Goal: Information Seeking & Learning: Stay updated

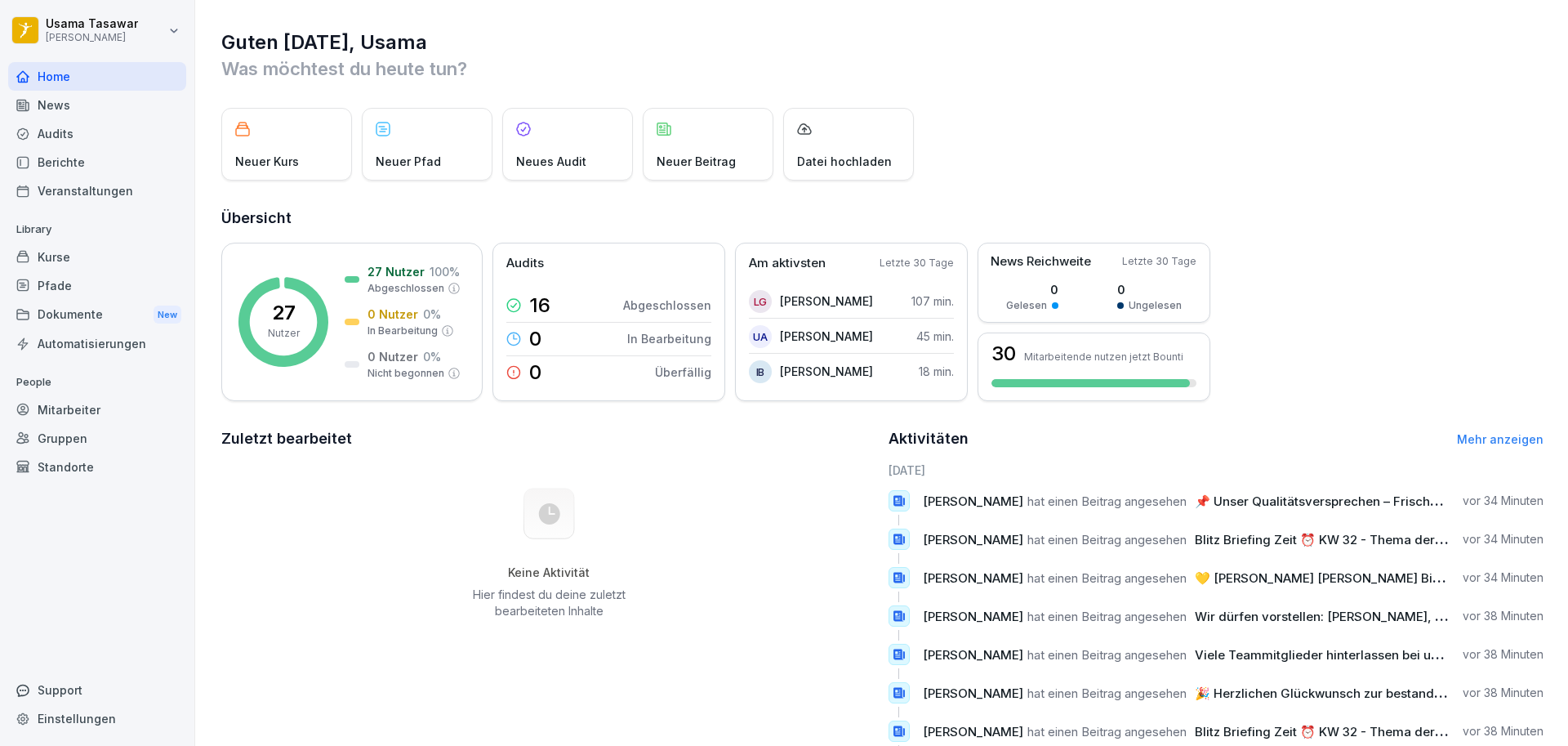
click at [68, 161] on div "Berichte" at bounding box center [97, 162] width 178 height 28
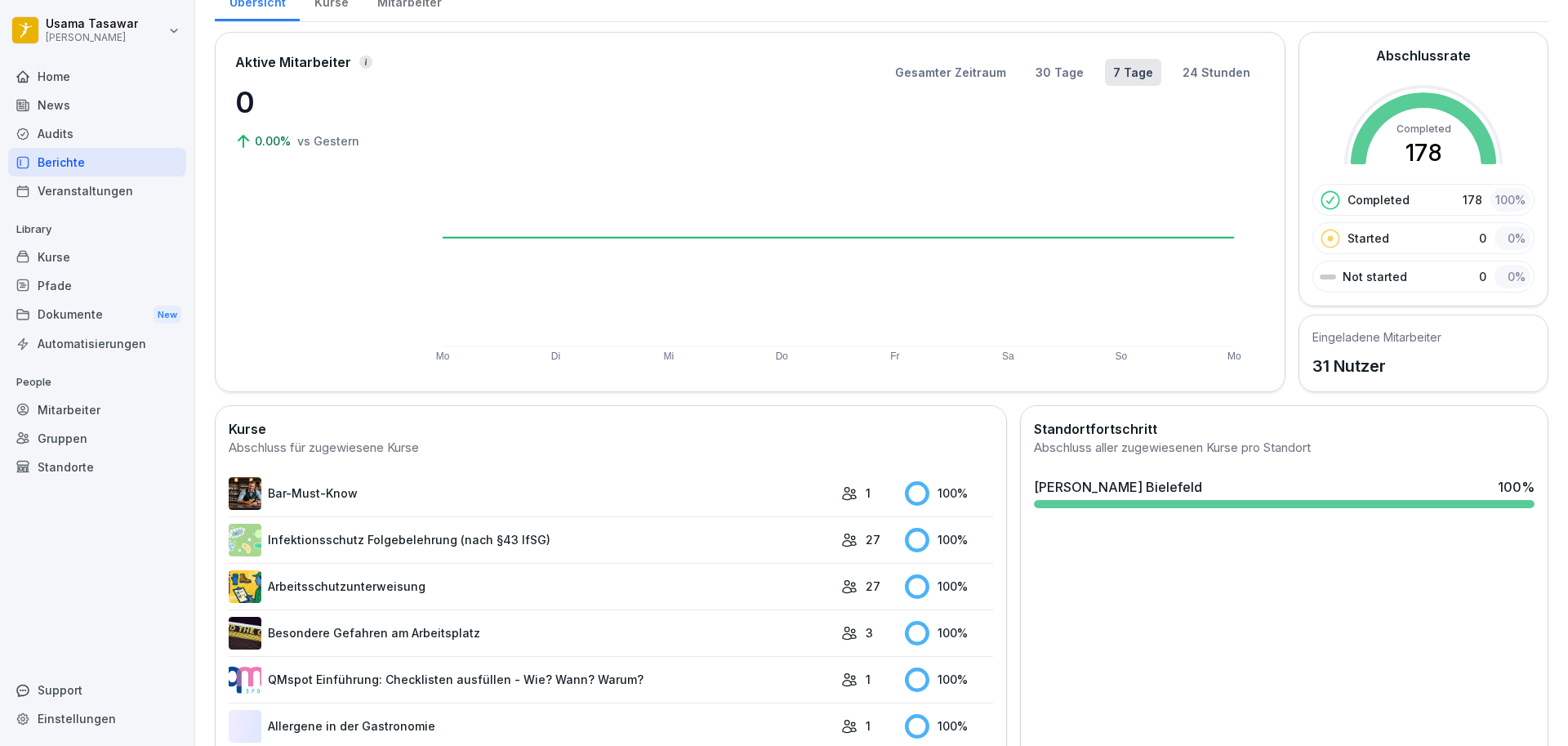
scroll to position [70, 0]
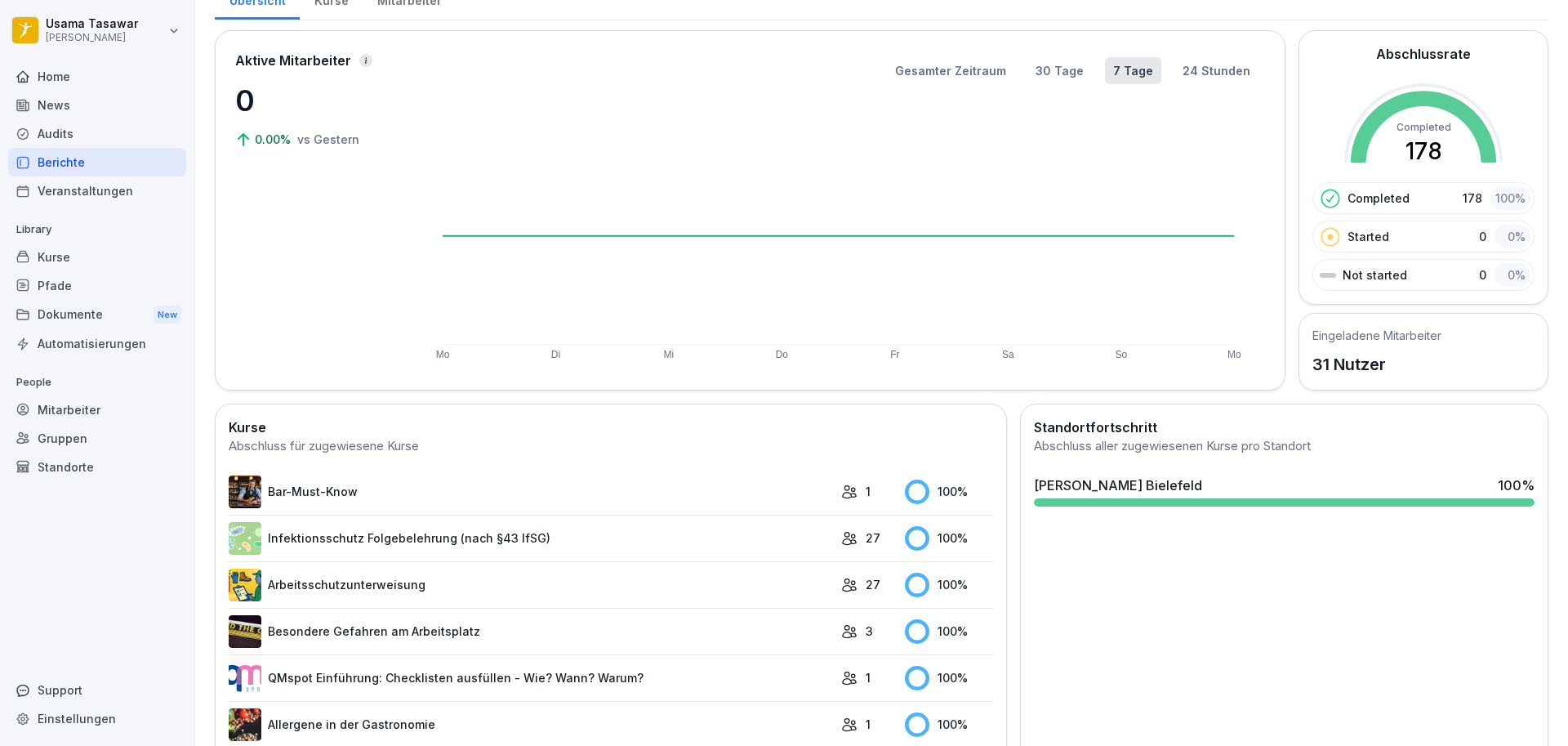
click at [1095, 477] on div "[PERSON_NAME] Bielefeld" at bounding box center [1118, 486] width 168 height 19
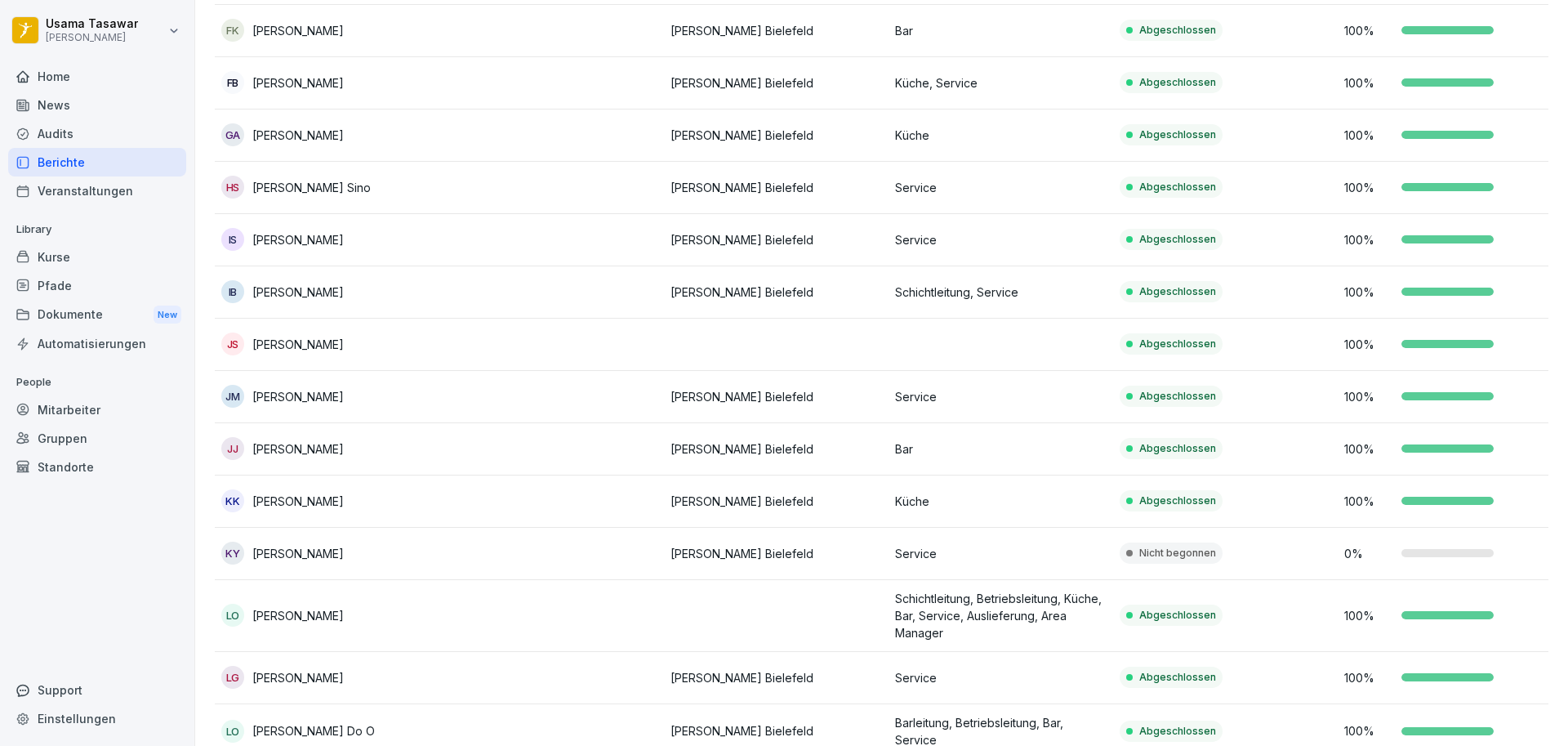
scroll to position [482, 0]
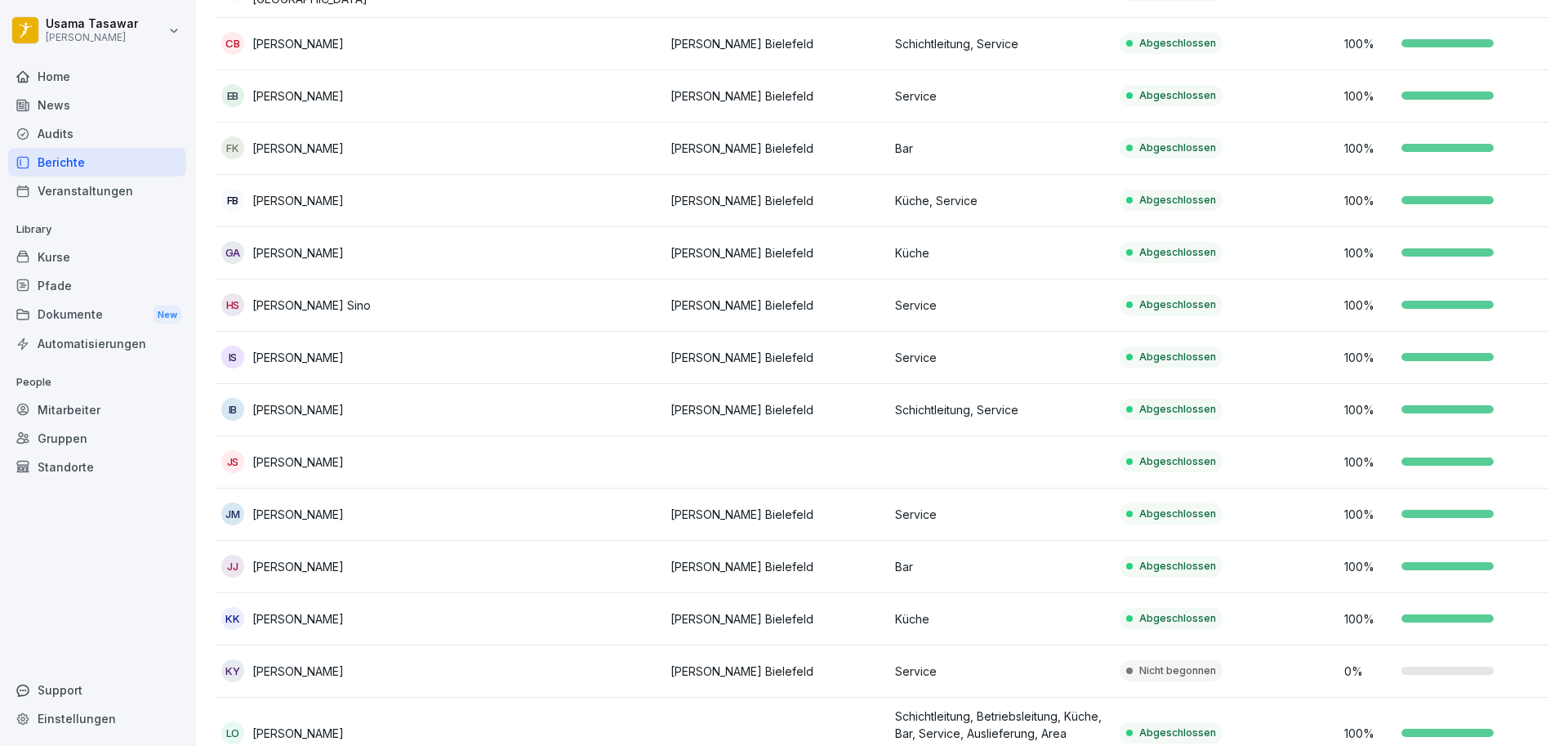
click at [90, 88] on div "Home" at bounding box center [97, 76] width 178 height 28
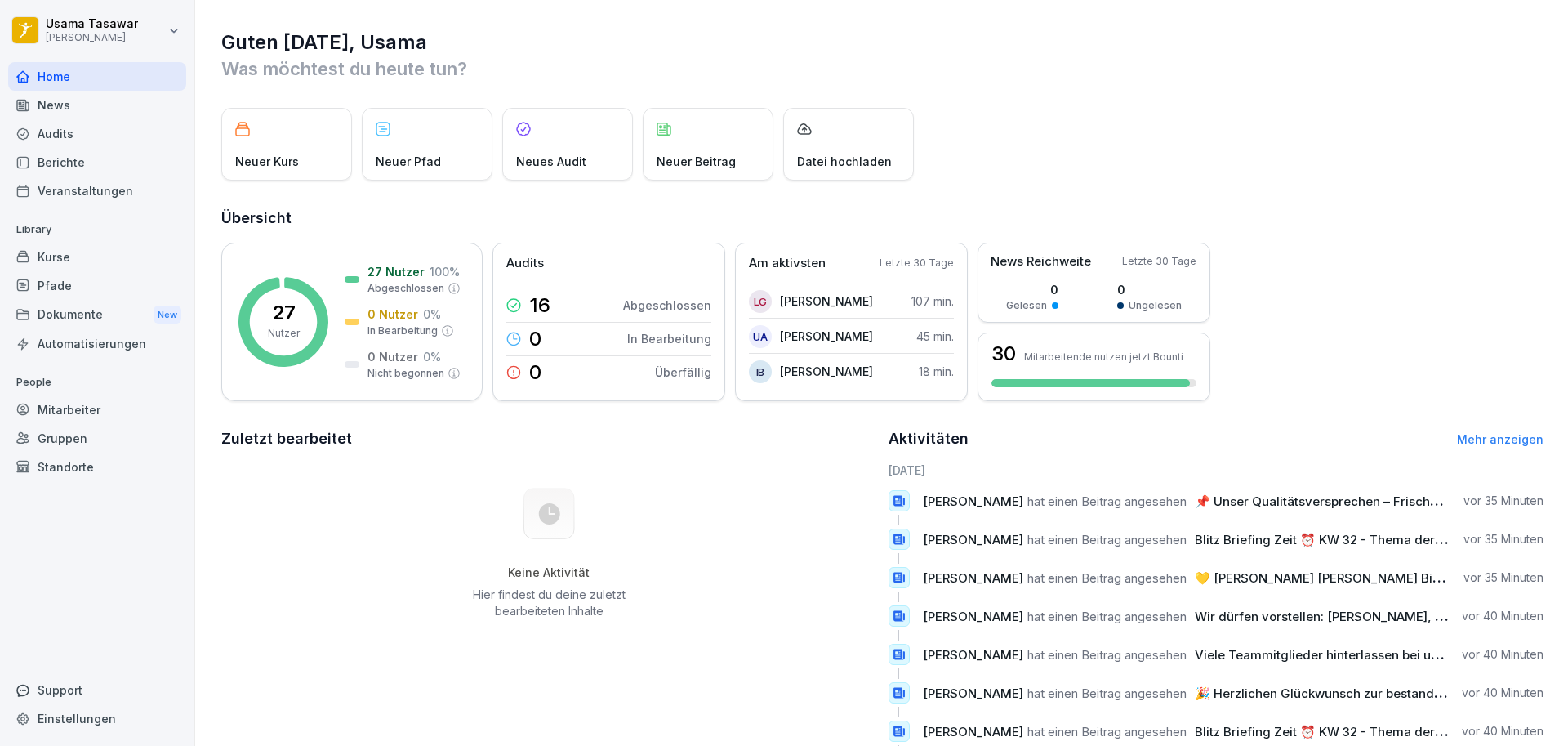
click at [88, 110] on div "News" at bounding box center [97, 105] width 178 height 28
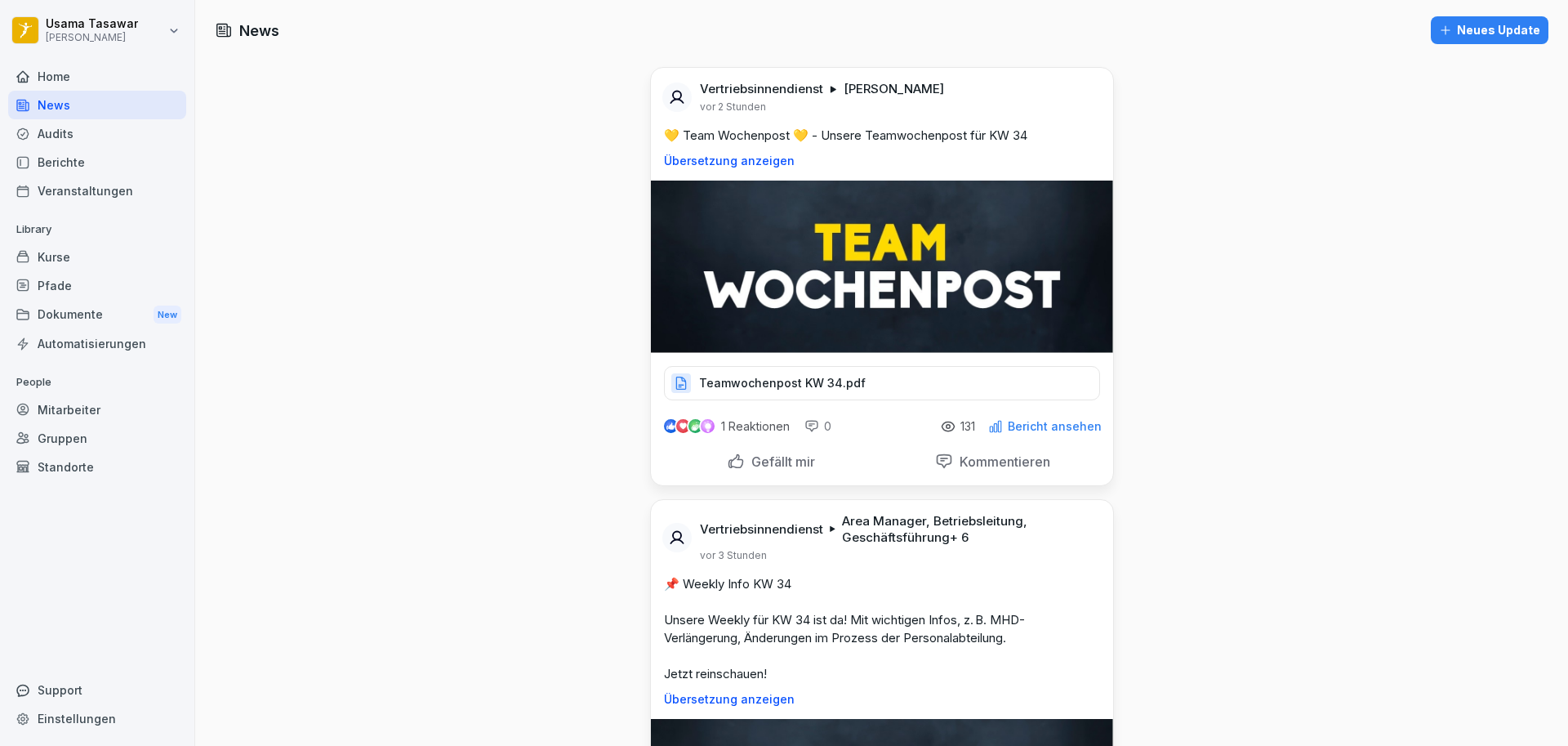
click at [854, 270] on img at bounding box center [882, 267] width 462 height 173
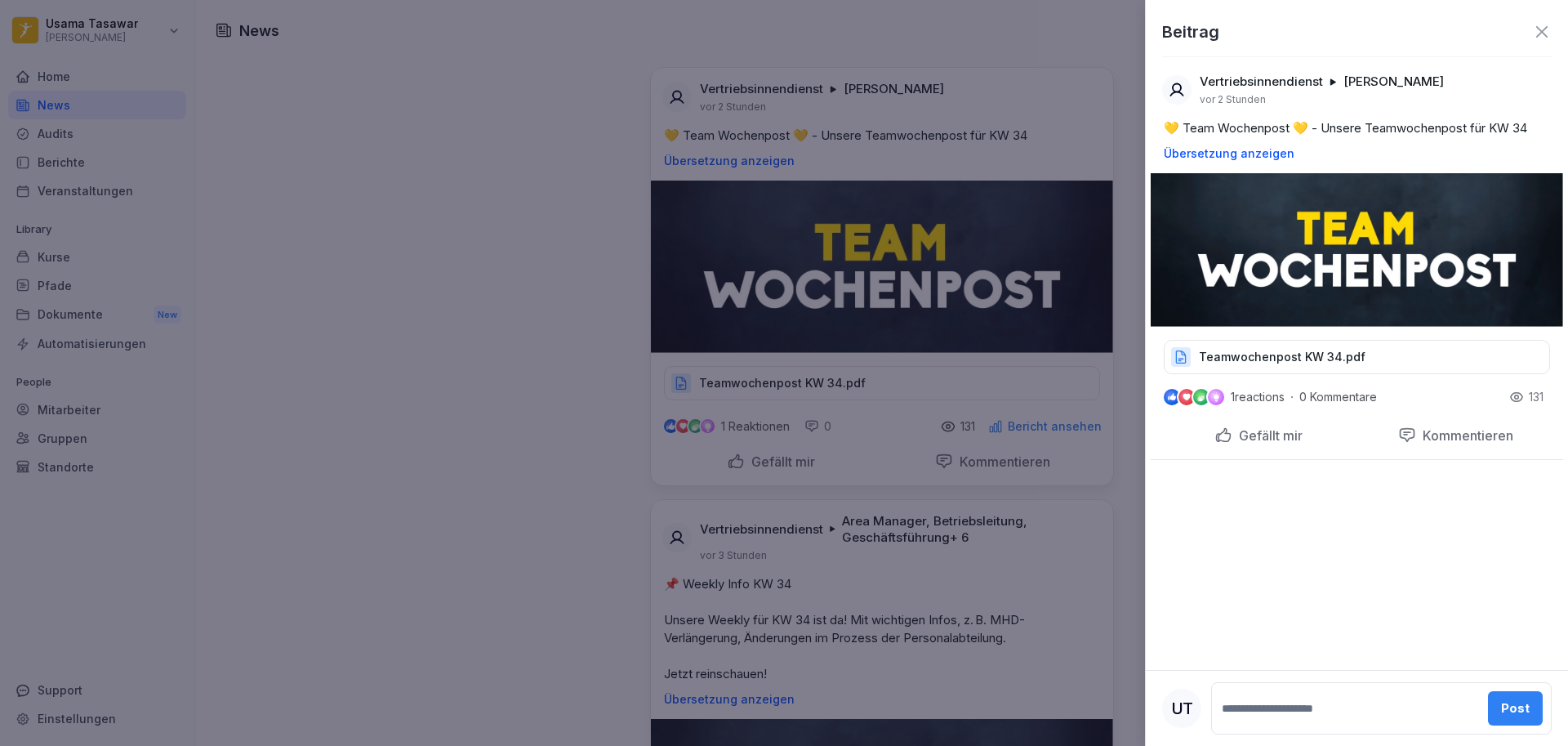
click at [1176, 354] on p "Teamwochenpost KW 34.pdf" at bounding box center [1283, 357] width 167 height 16
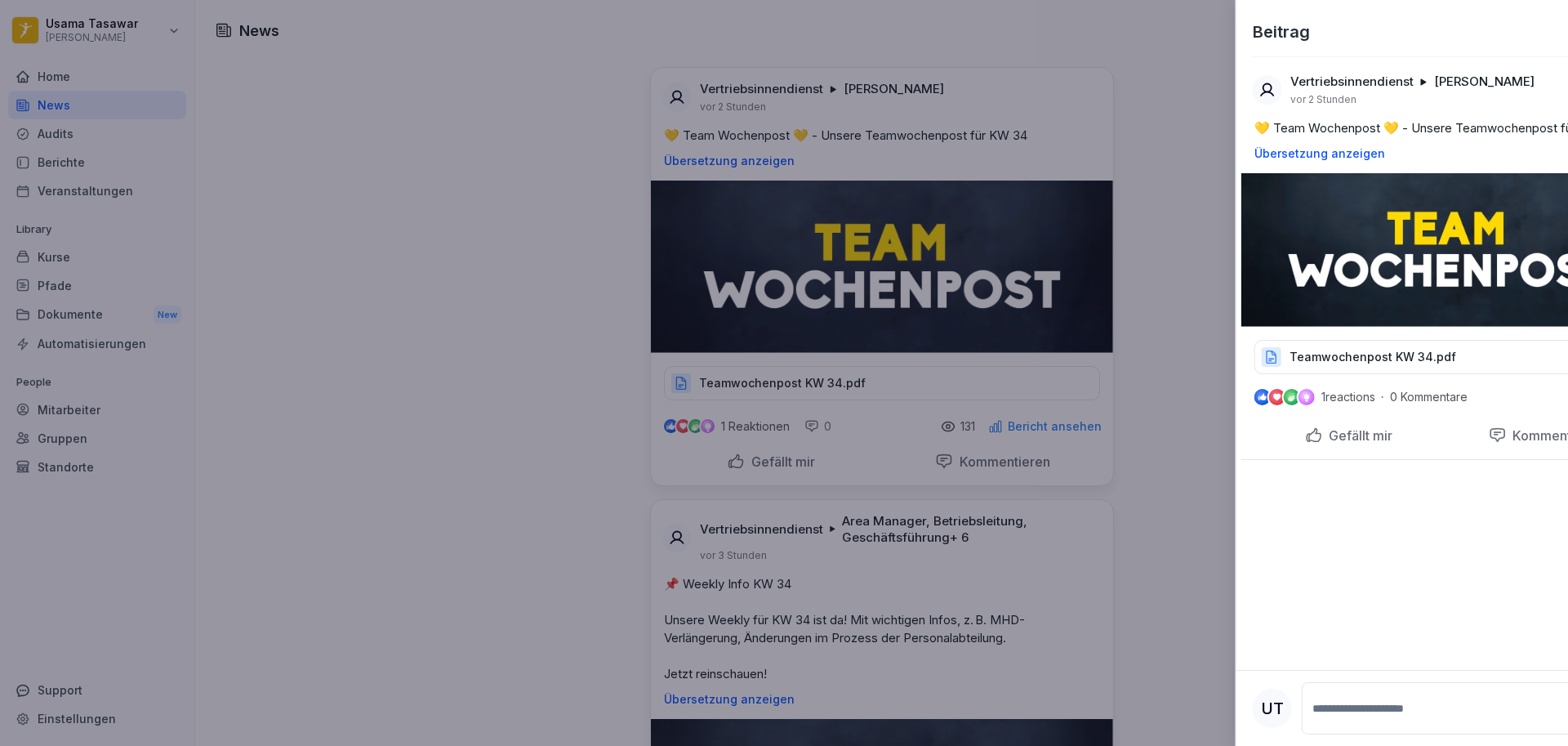
click at [1015, 275] on div at bounding box center [784, 373] width 1568 height 746
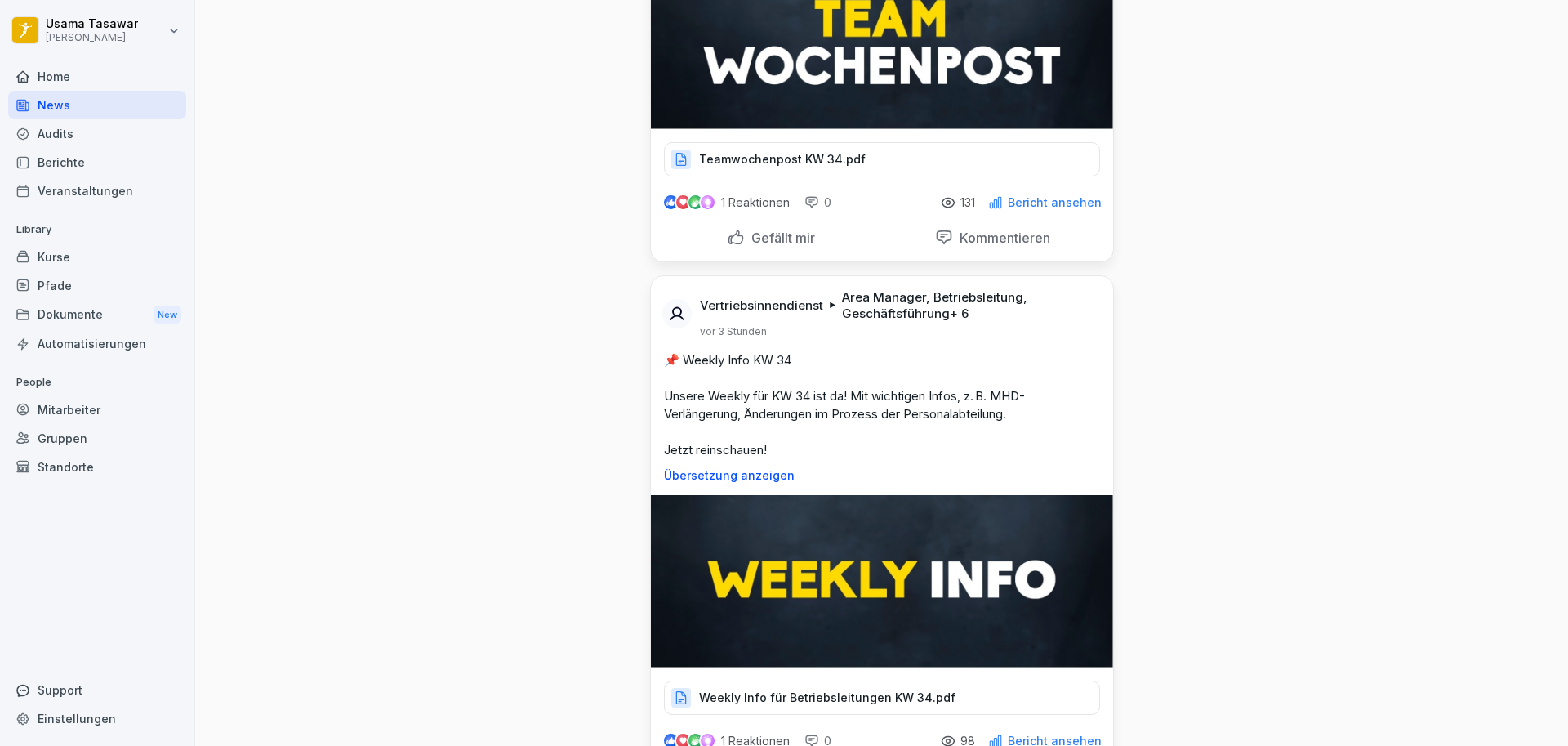
scroll to position [252, 0]
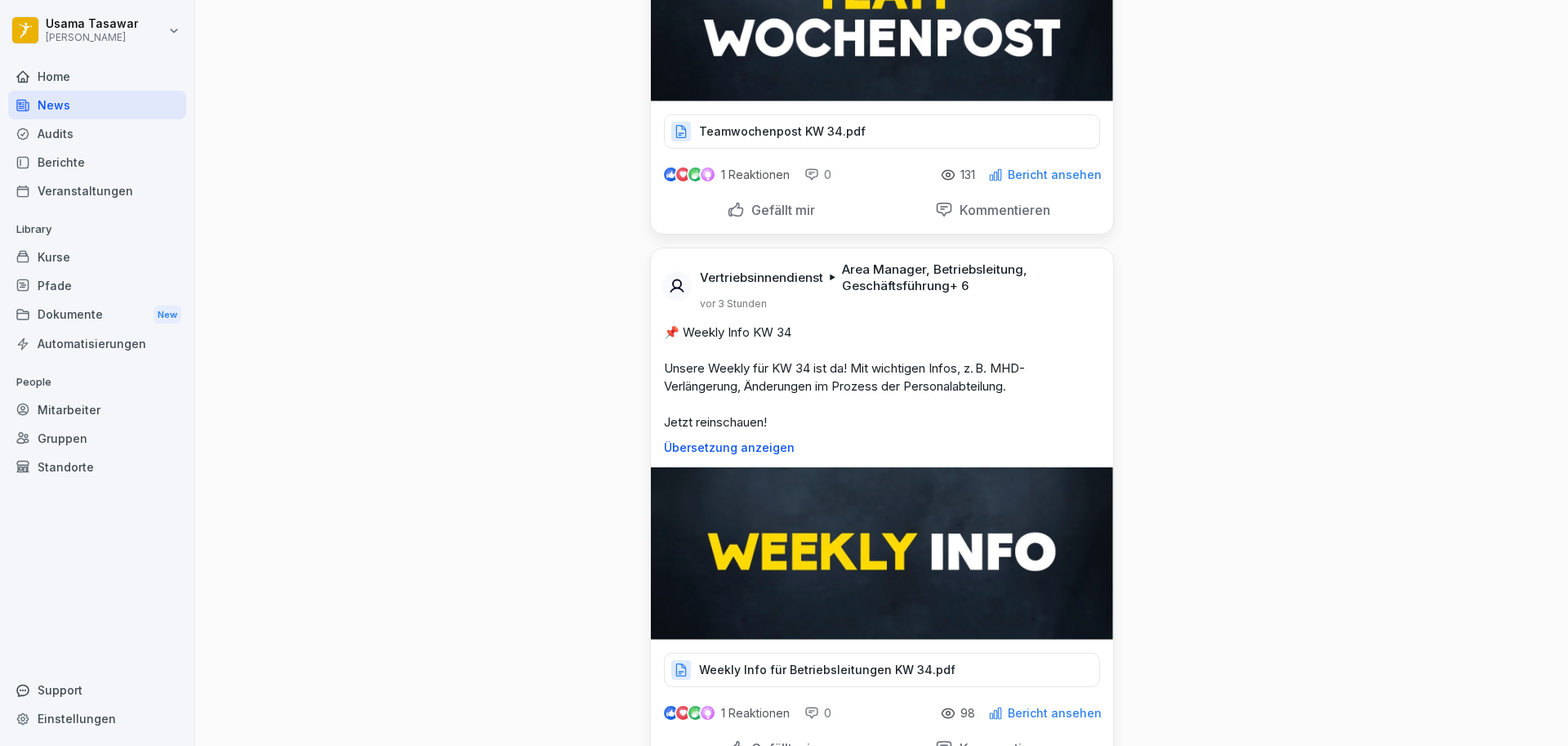
click at [837, 559] on p "Weekly Info für Betriebsleitungen KW 34.pdf" at bounding box center [827, 670] width 257 height 16
